Goal: Information Seeking & Learning: Find specific page/section

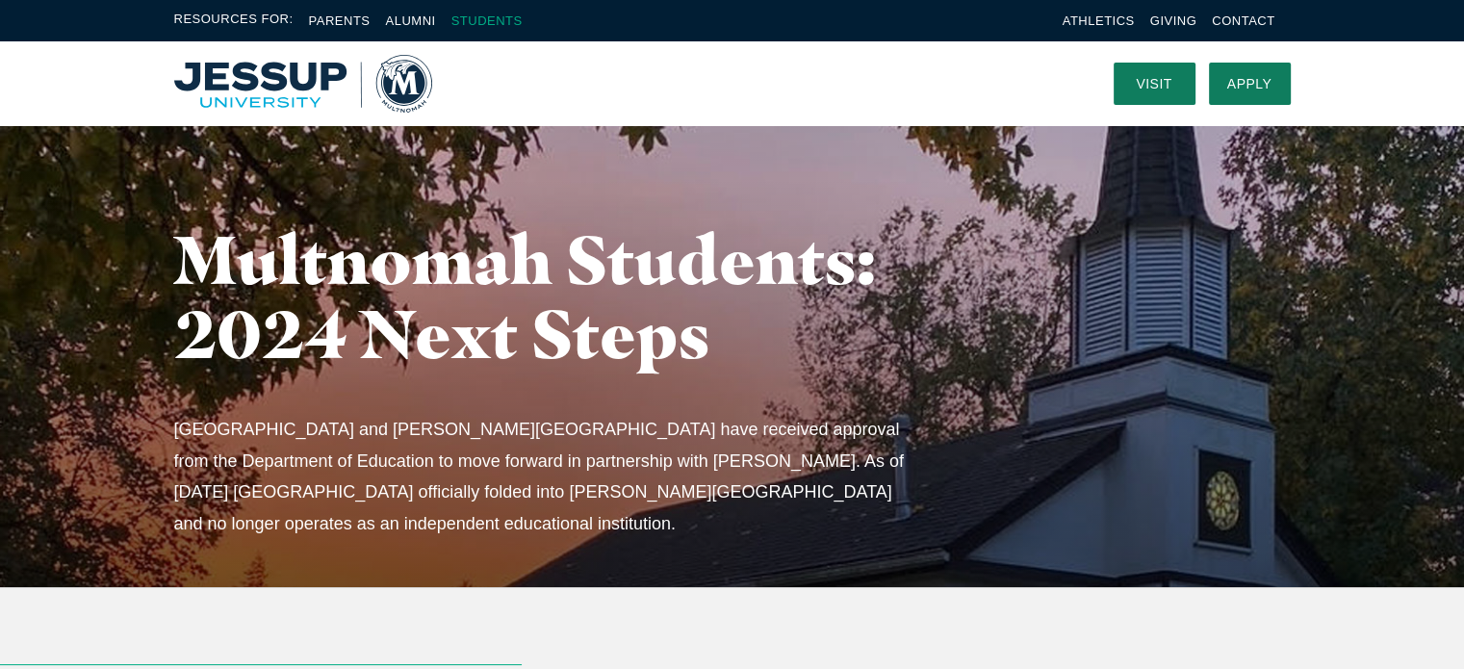
click at [476, 16] on link "Students" at bounding box center [487, 20] width 71 height 14
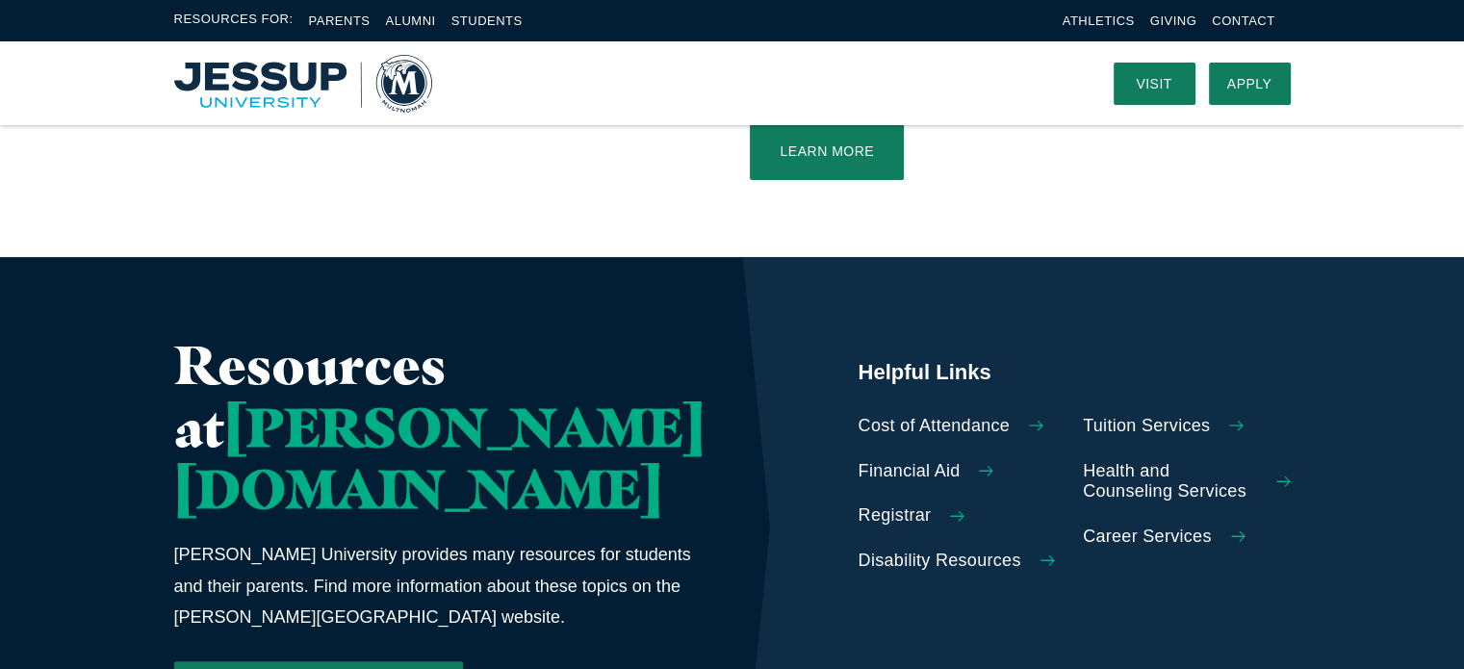
scroll to position [674, 0]
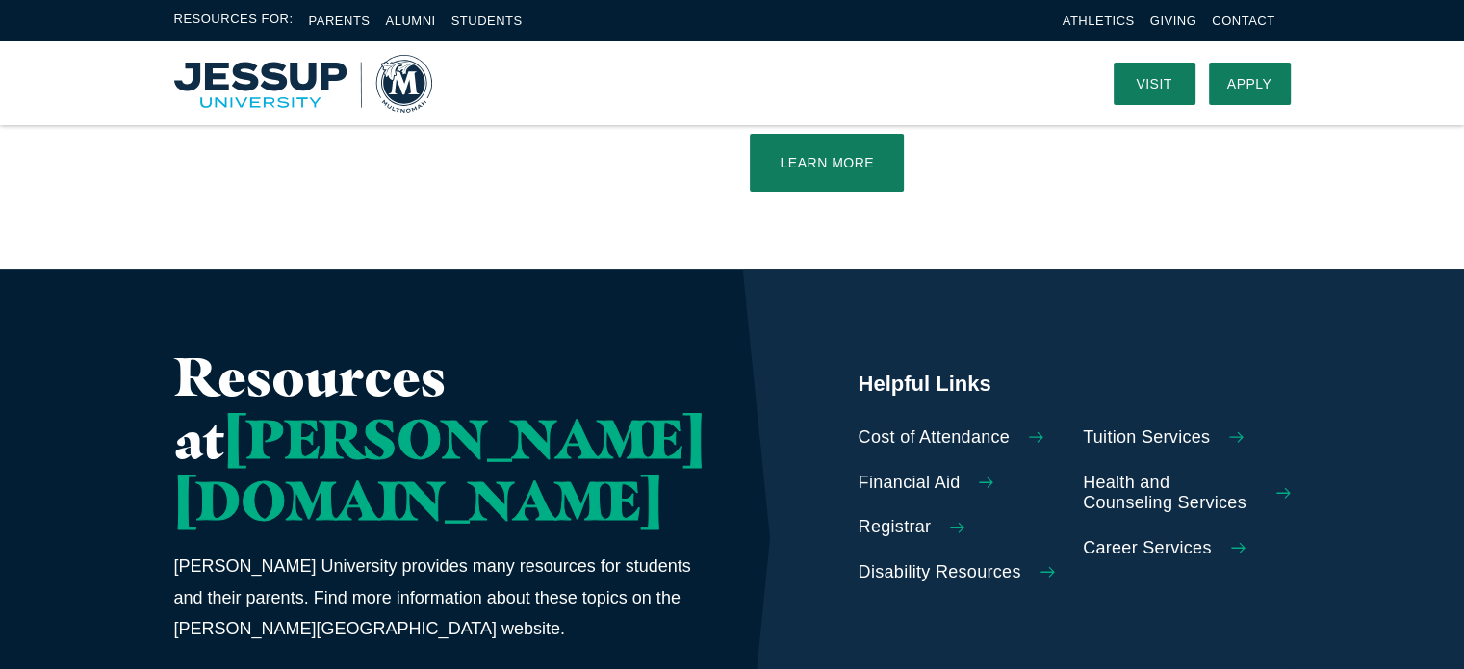
click at [880, 428] on span "Cost of Attendance" at bounding box center [935, 438] width 152 height 21
